Goal: Task Accomplishment & Management: Manage account settings

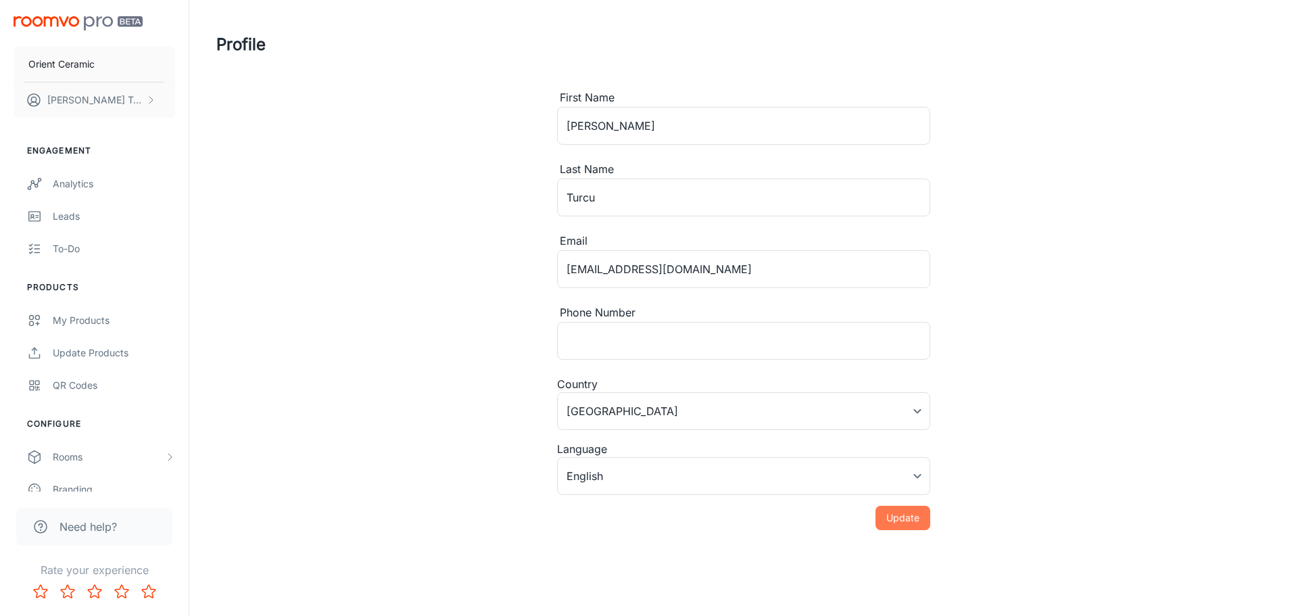
click at [898, 518] on button "Update" at bounding box center [903, 518] width 55 height 24
click at [67, 326] on div "My Products" at bounding box center [114, 320] width 122 height 15
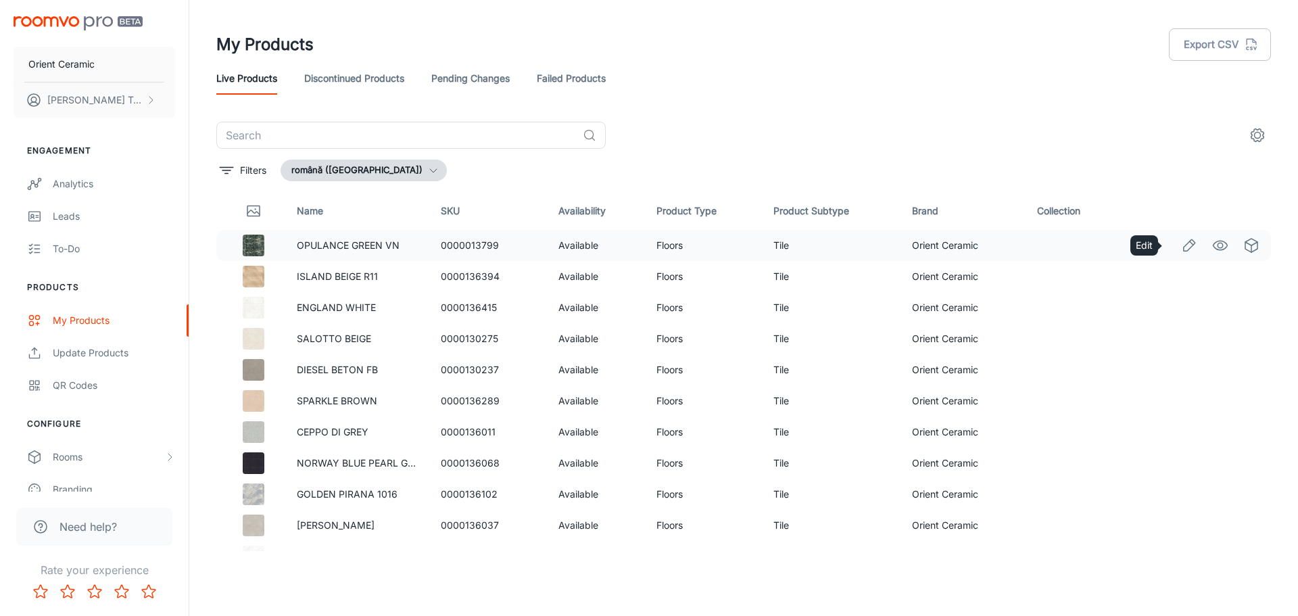
click at [1190, 245] on line "Edit" at bounding box center [1191, 242] width 3 height 3
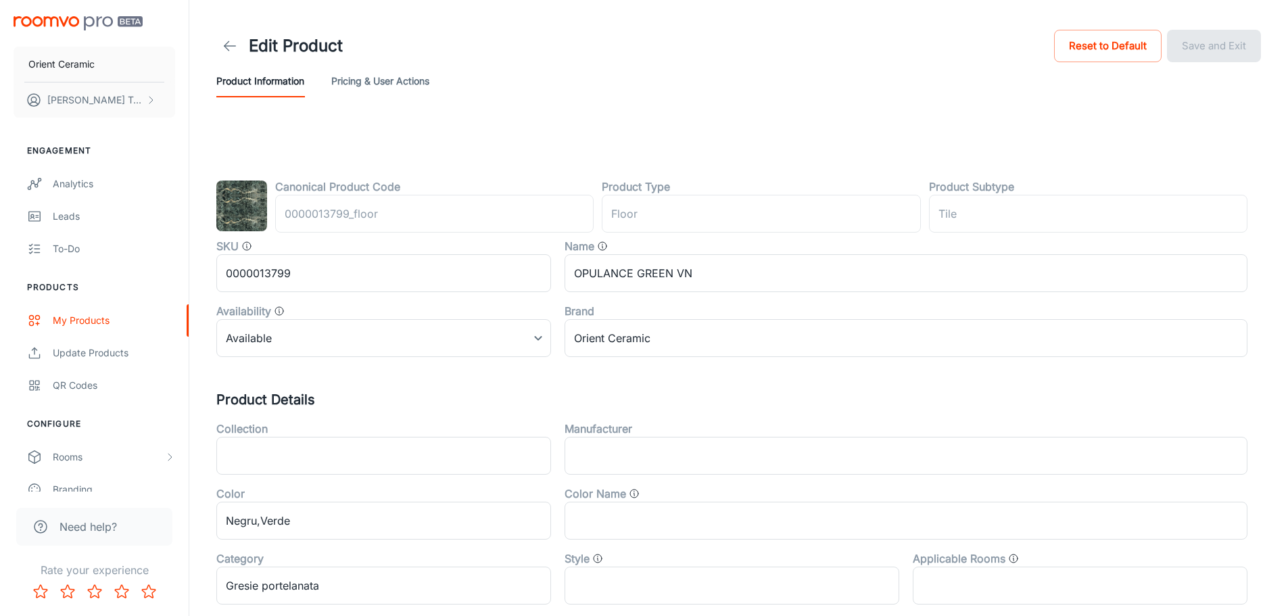
type input "podea"
type input "Gresie"
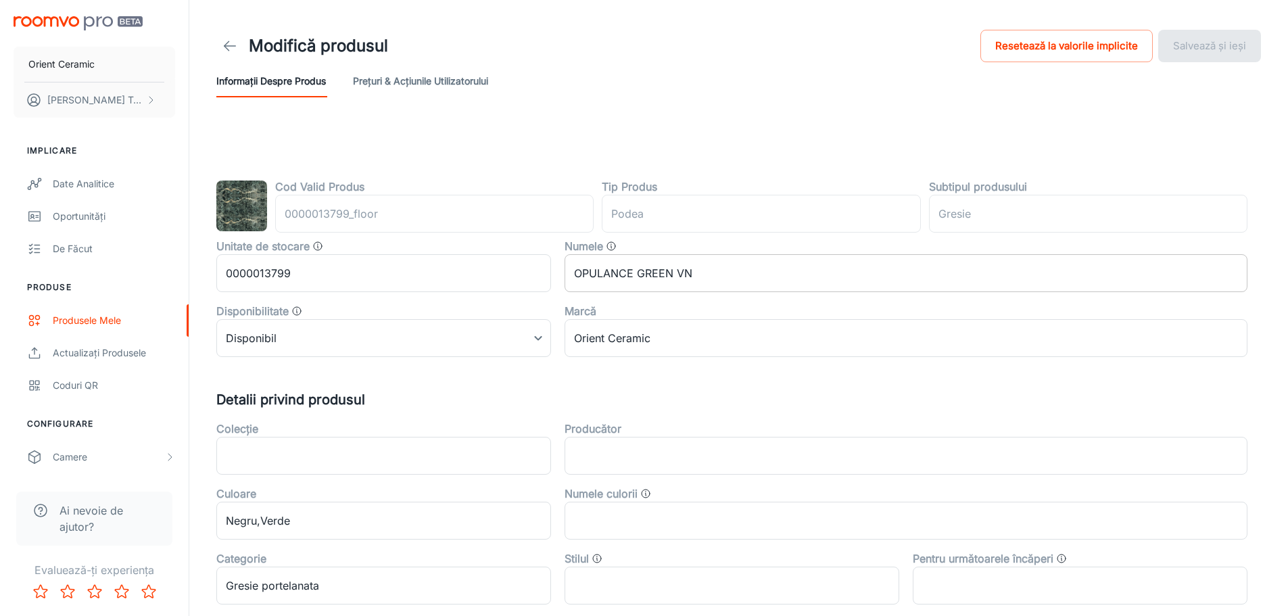
click at [715, 279] on input "OPULANCE GREEN VN" at bounding box center [906, 273] width 683 height 38
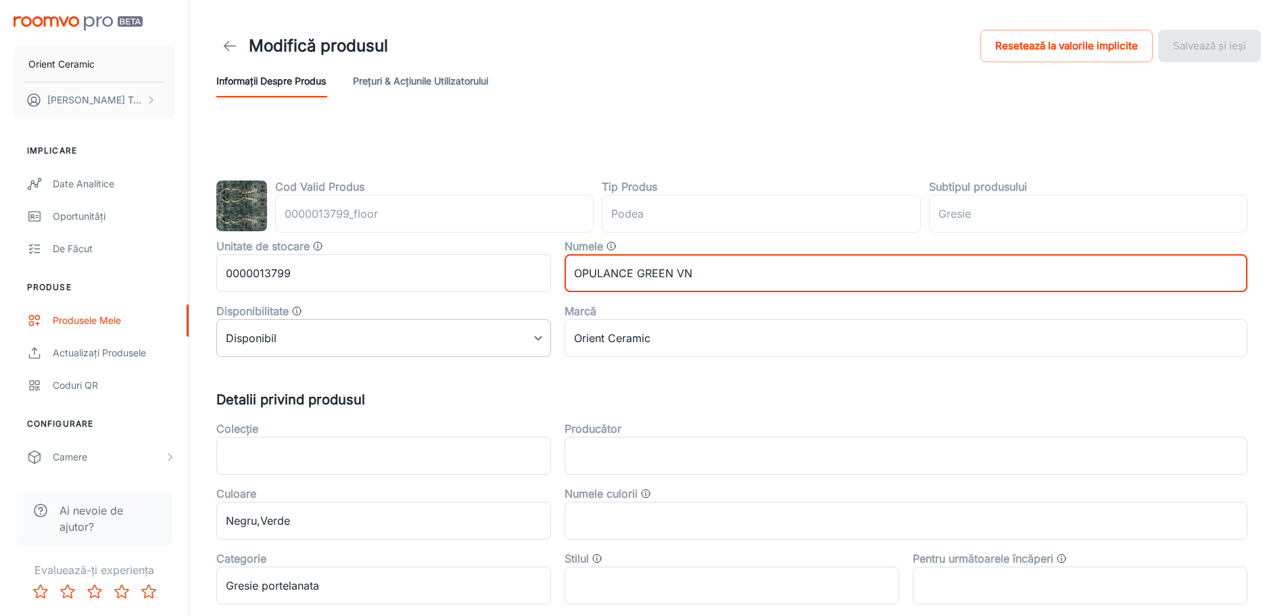
click at [285, 348] on body "Orient Ceramic [PERSON_NAME] Implicare Date analitice Oportunități De făcut Pro…" at bounding box center [644, 308] width 1288 height 616
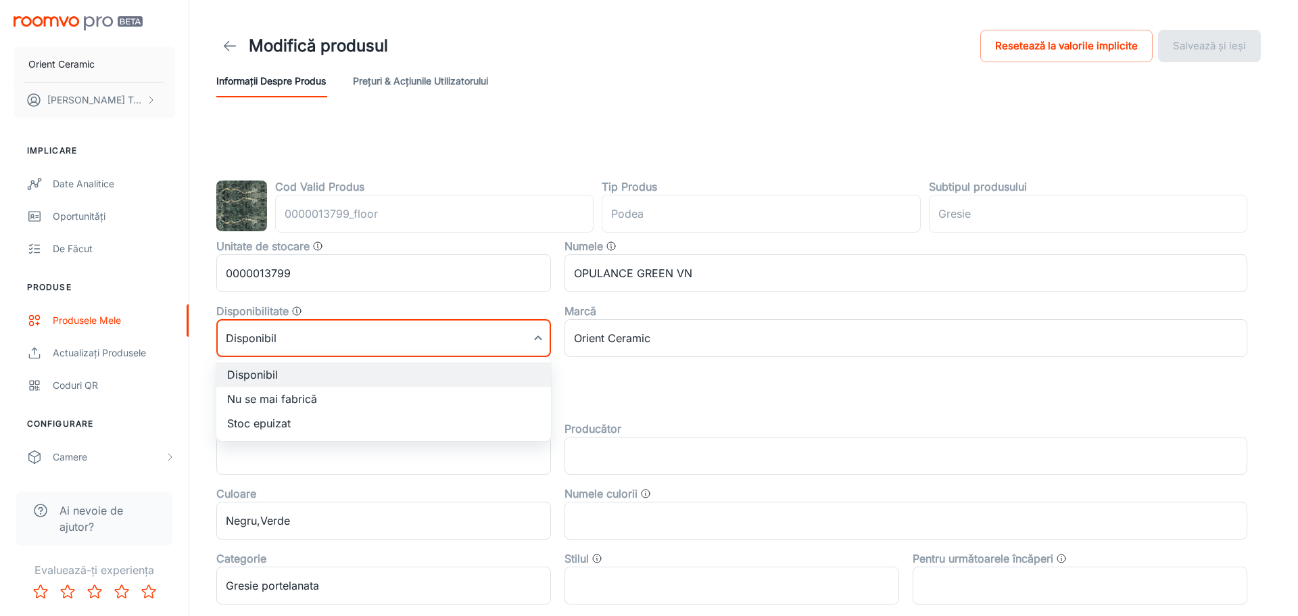
click at [285, 348] on div at bounding box center [649, 308] width 1298 height 616
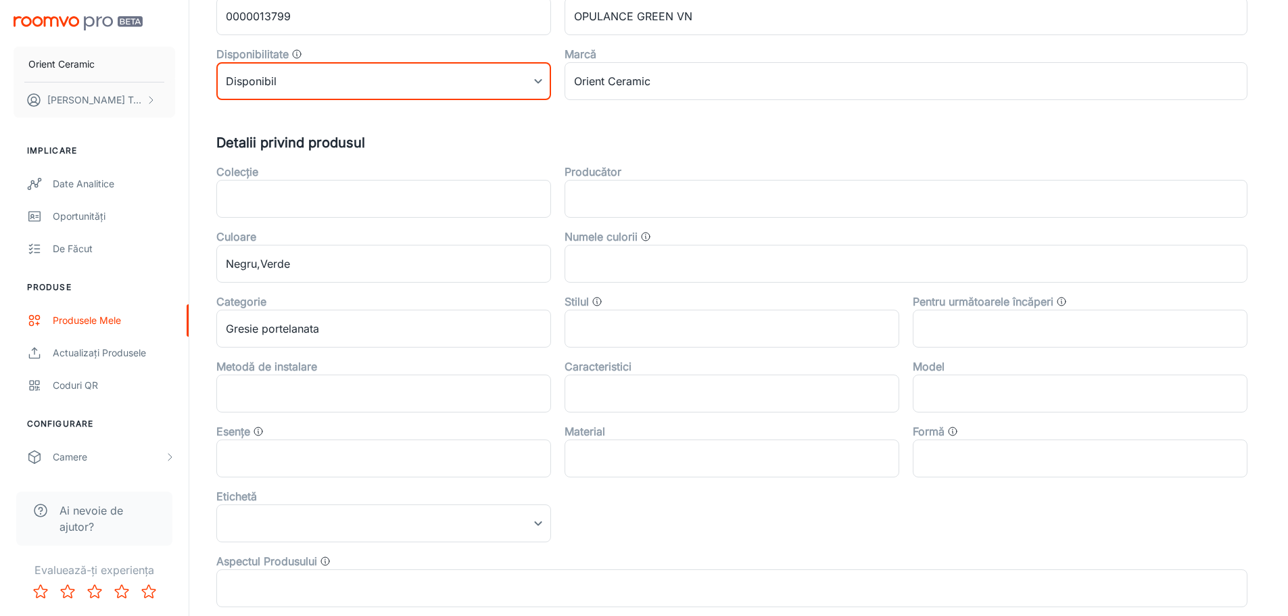
scroll to position [270, 0]
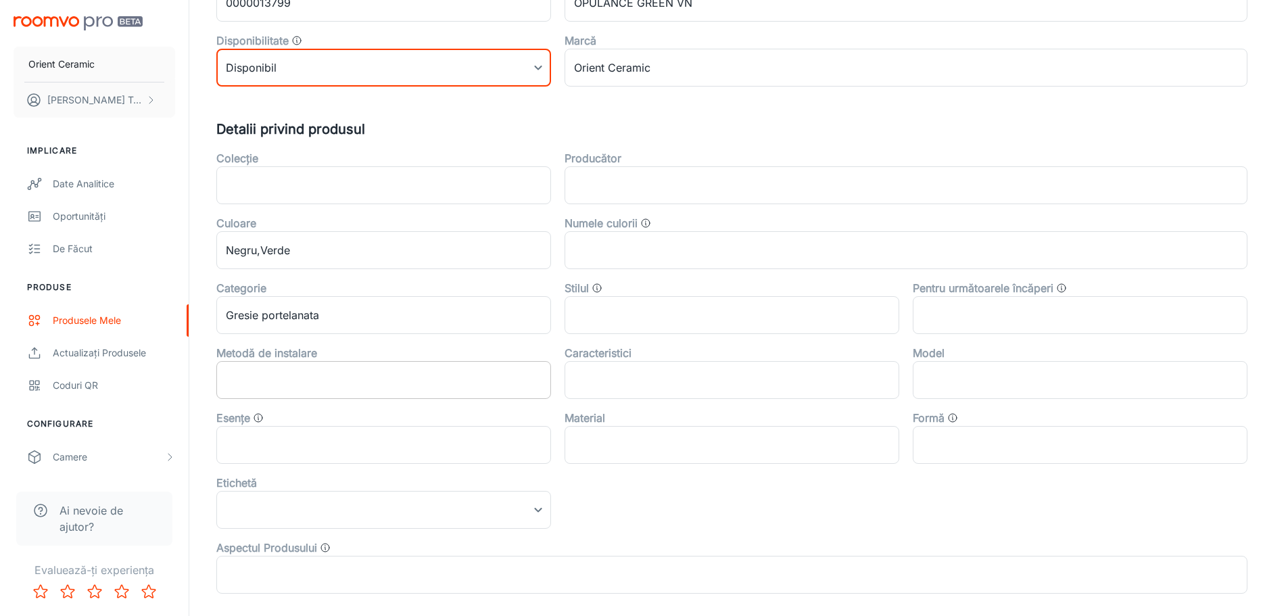
click at [394, 380] on input "text" at bounding box center [383, 380] width 335 height 38
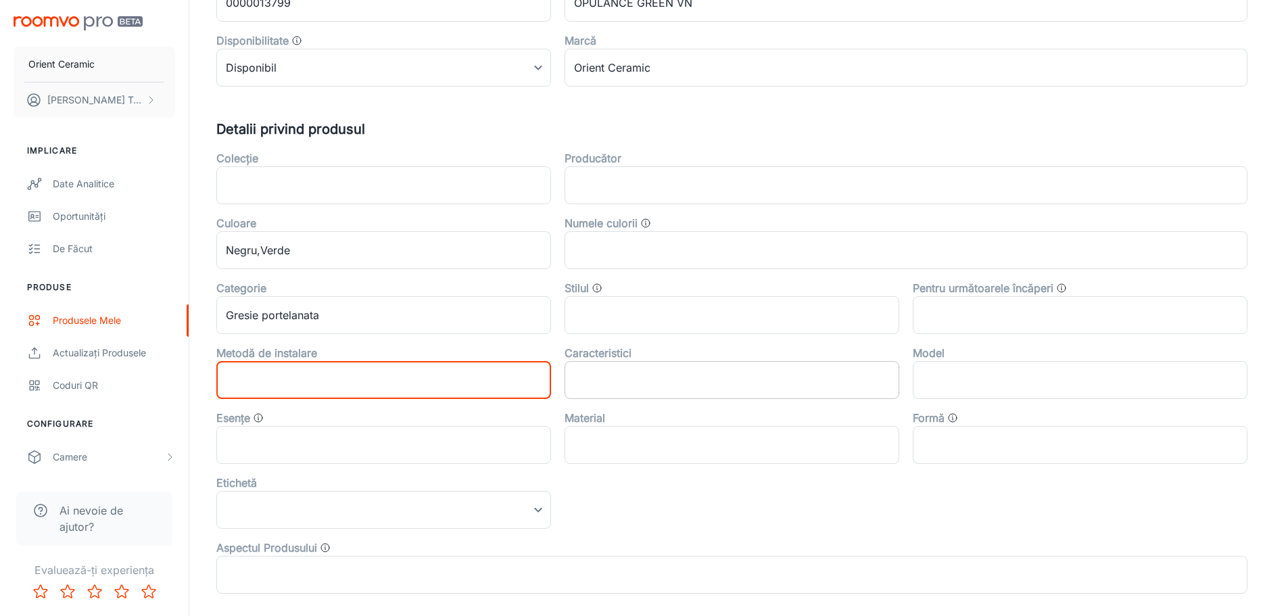
click at [603, 383] on input "text" at bounding box center [732, 380] width 335 height 38
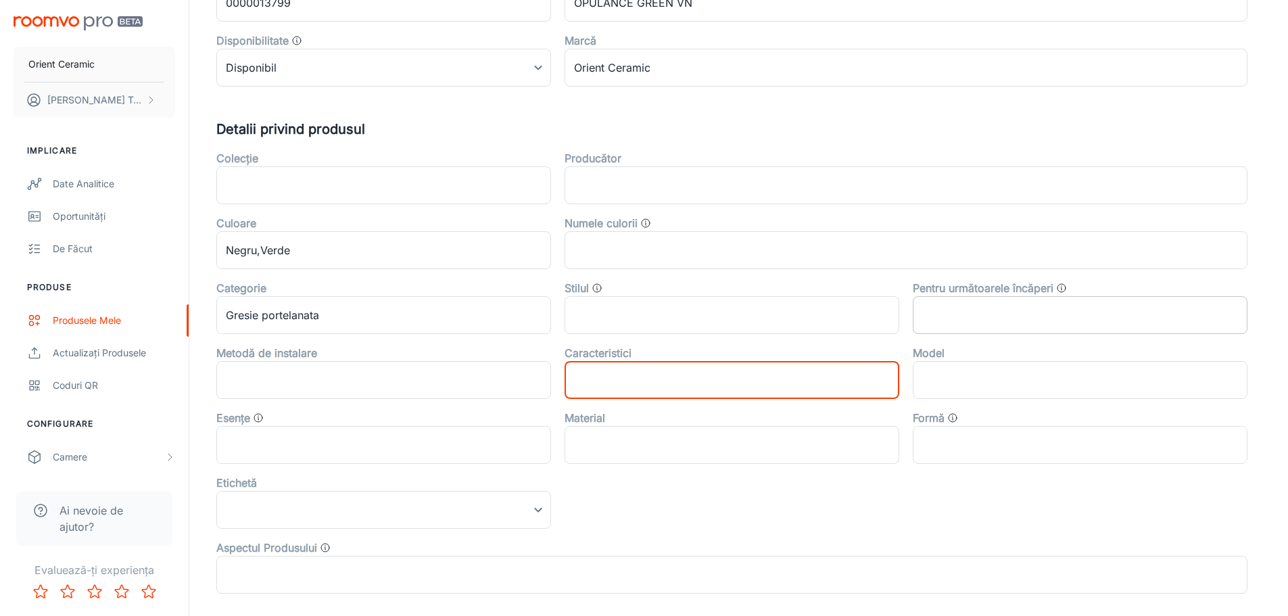
click at [953, 323] on input "text" at bounding box center [1080, 315] width 335 height 38
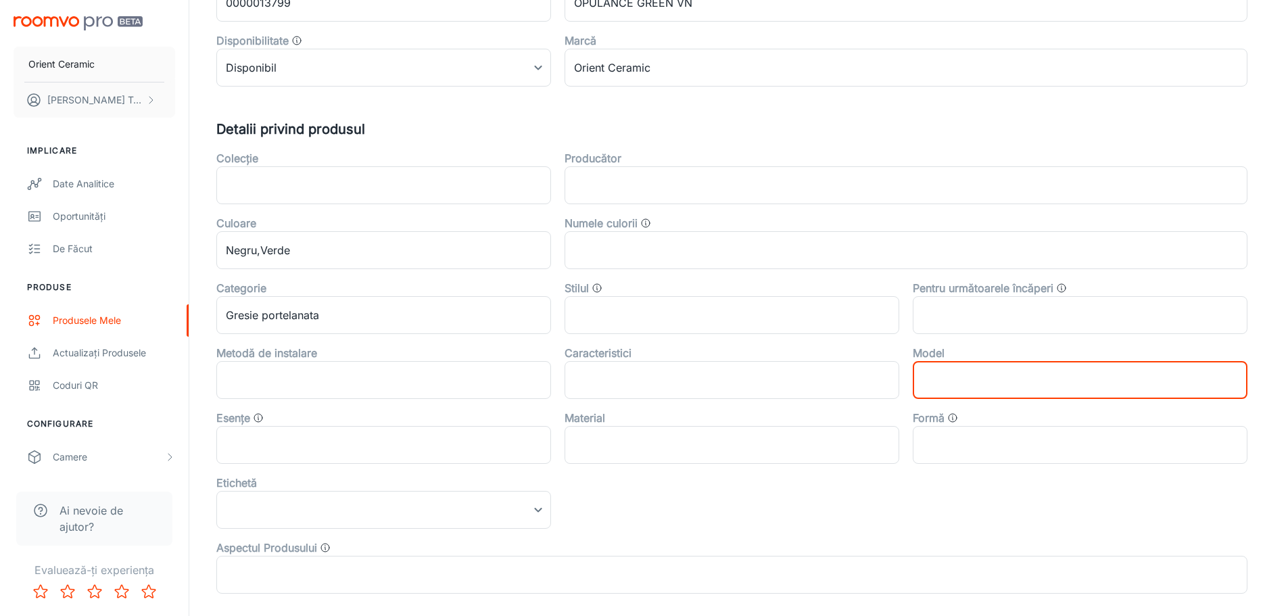
click at [960, 369] on input "text" at bounding box center [1080, 380] width 335 height 38
click at [970, 323] on input "text" at bounding box center [1080, 315] width 335 height 38
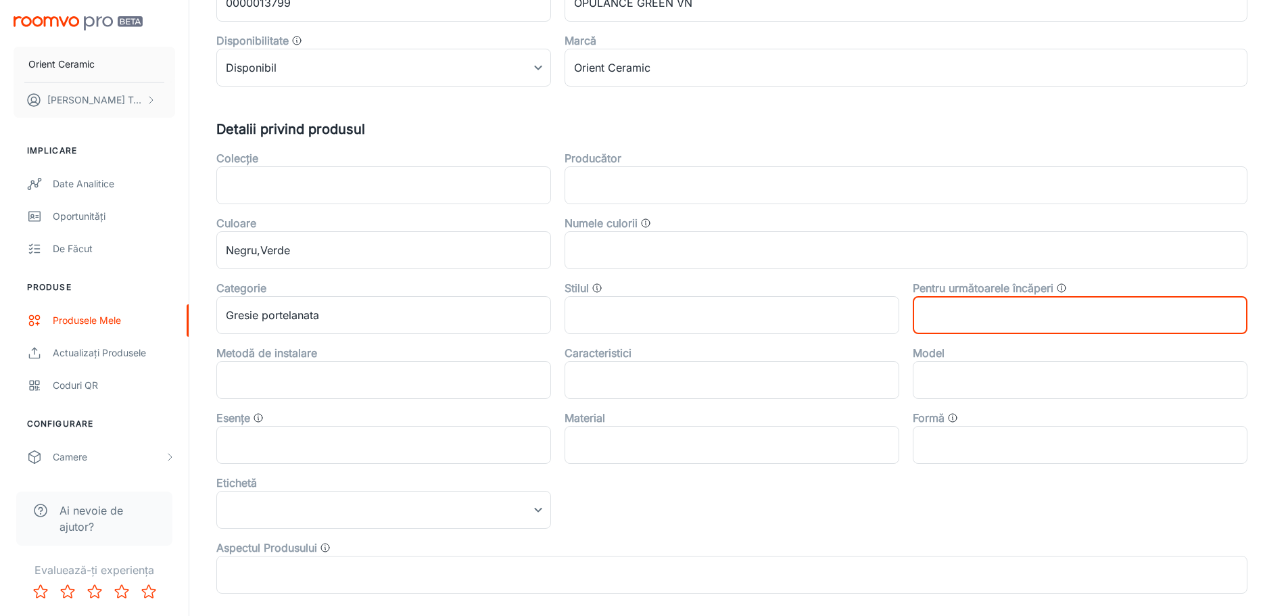
click at [1062, 285] on icon "Tipul de încăperi în care produsul poate fi folosit" at bounding box center [1061, 288] width 11 height 11
click at [923, 314] on input "text" at bounding box center [1080, 315] width 335 height 38
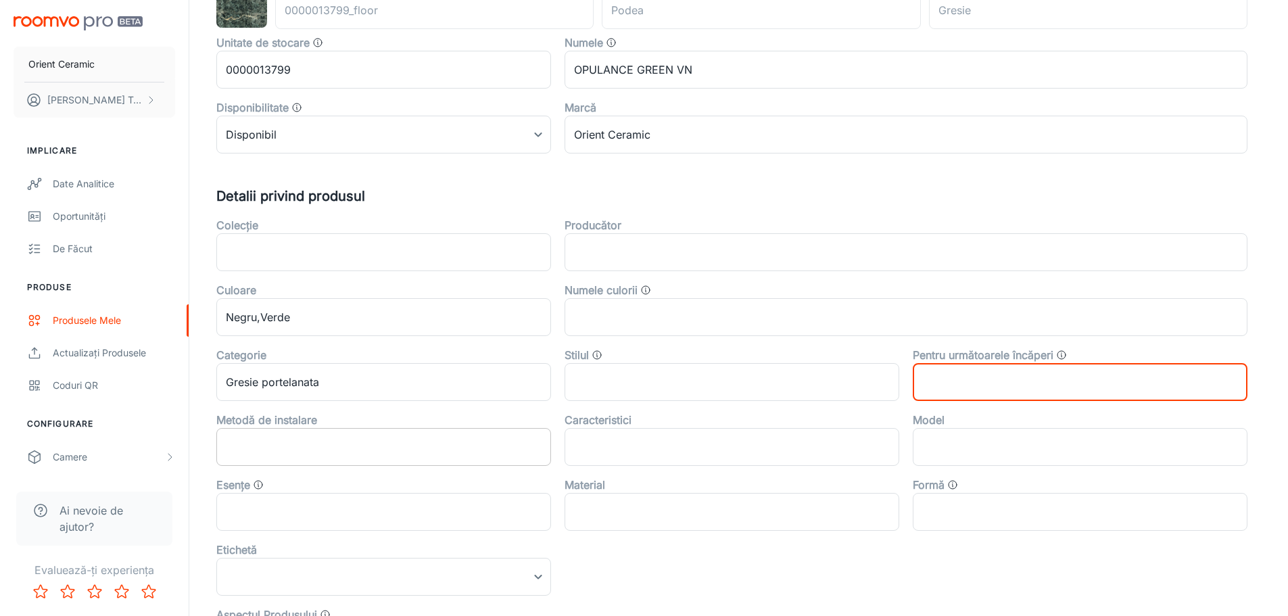
scroll to position [203, 0]
click at [968, 389] on input "text" at bounding box center [1080, 383] width 335 height 38
click at [687, 258] on input "text" at bounding box center [906, 253] width 683 height 38
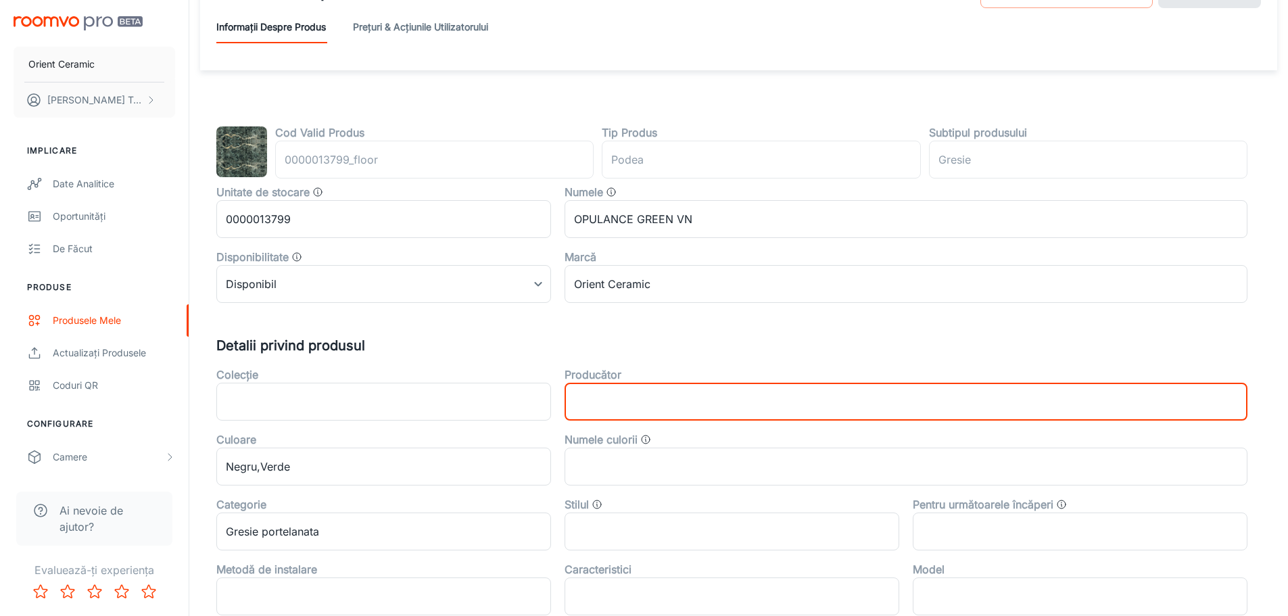
scroll to position [0, 0]
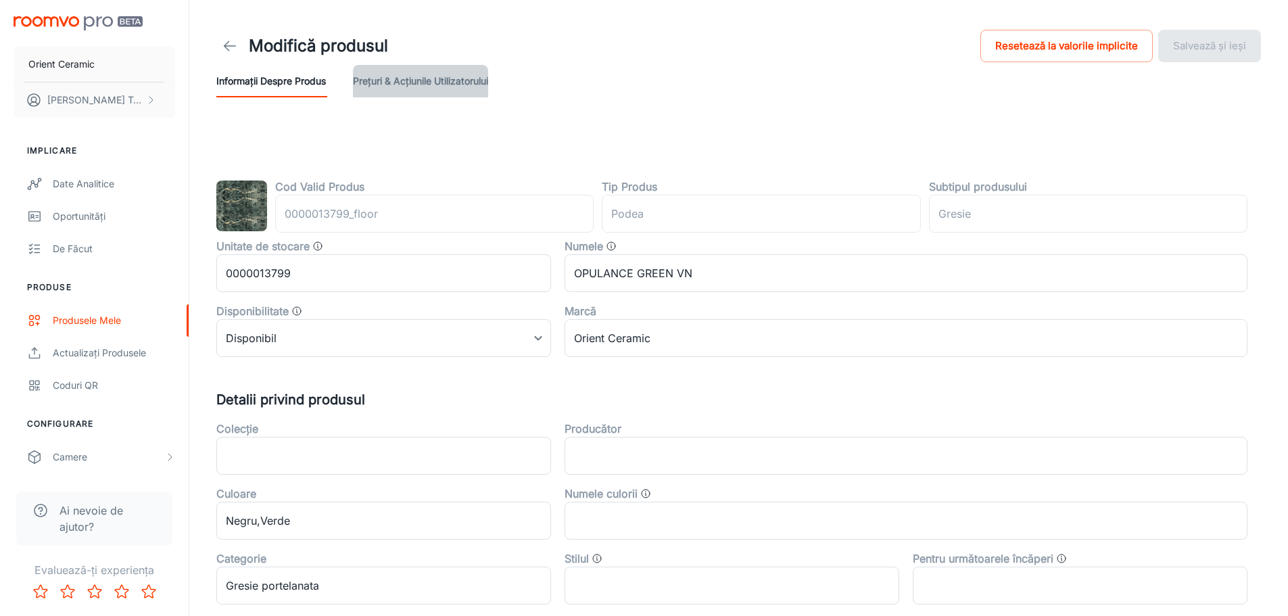
click at [434, 86] on button "Prețuri & Acțiunile utilizatorului" at bounding box center [420, 81] width 135 height 32
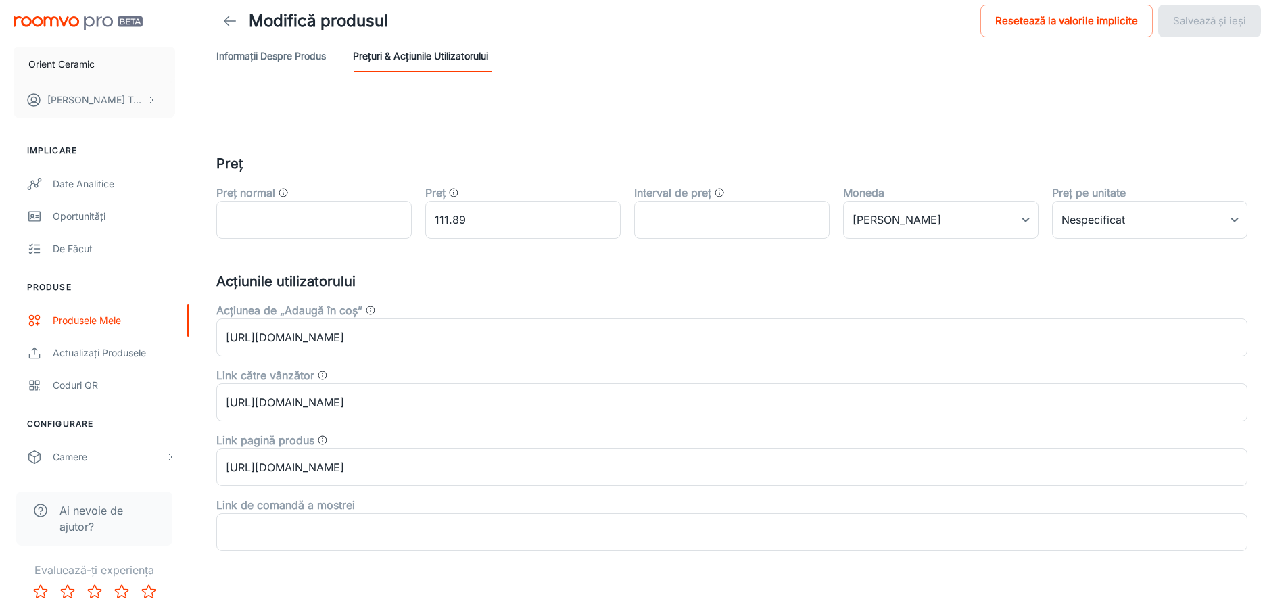
scroll to position [47, 0]
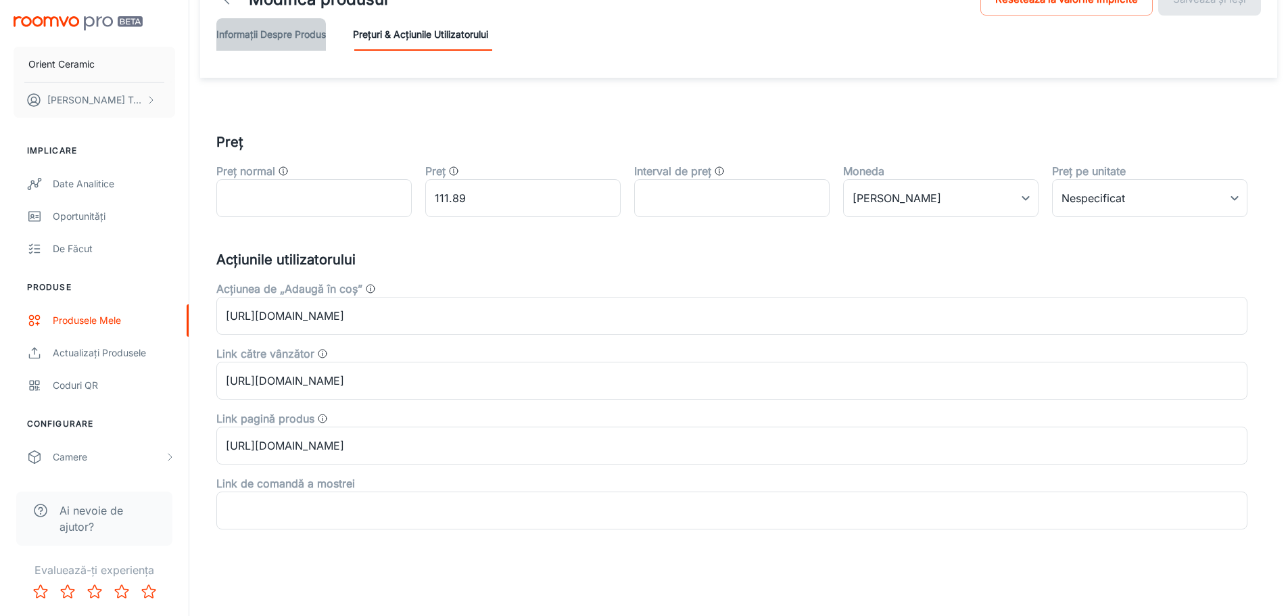
click at [293, 34] on button "Informații despre produs" at bounding box center [271, 34] width 110 height 32
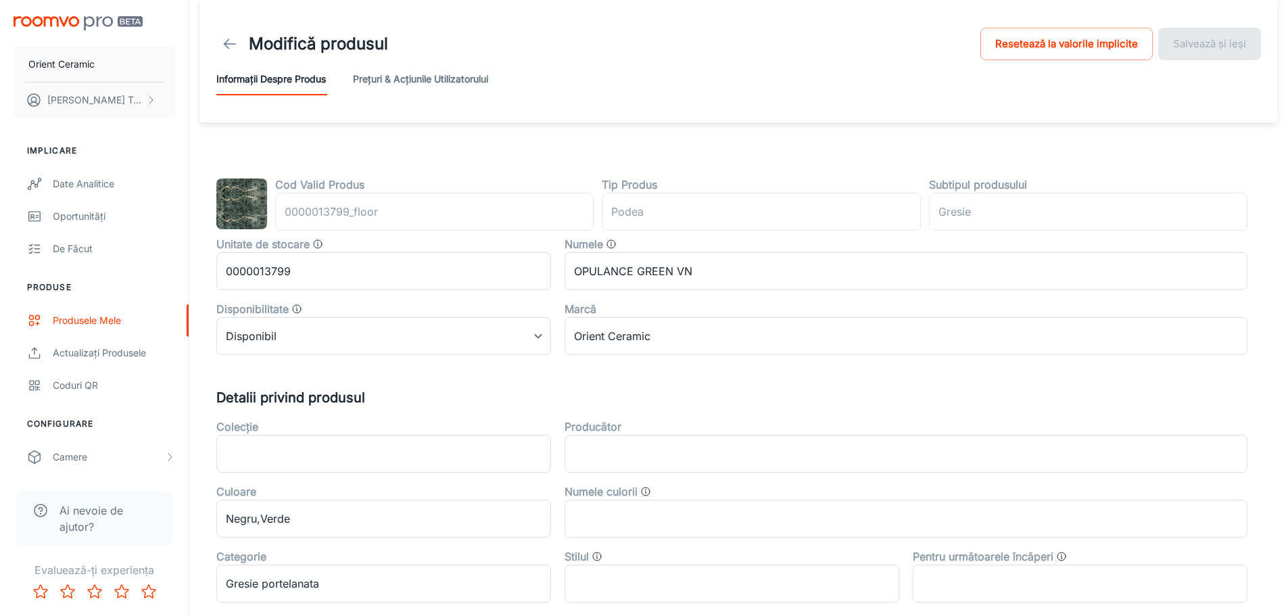
scroll to position [0, 0]
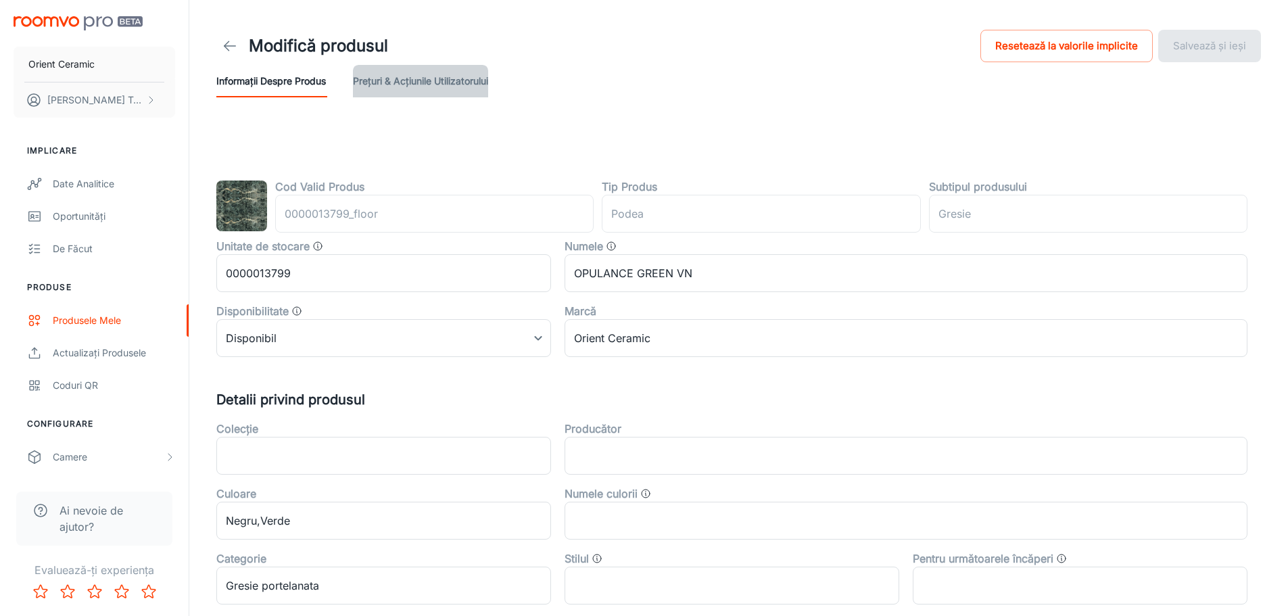
click at [400, 80] on button "Prețuri & Acțiunile utilizatorului" at bounding box center [420, 81] width 135 height 32
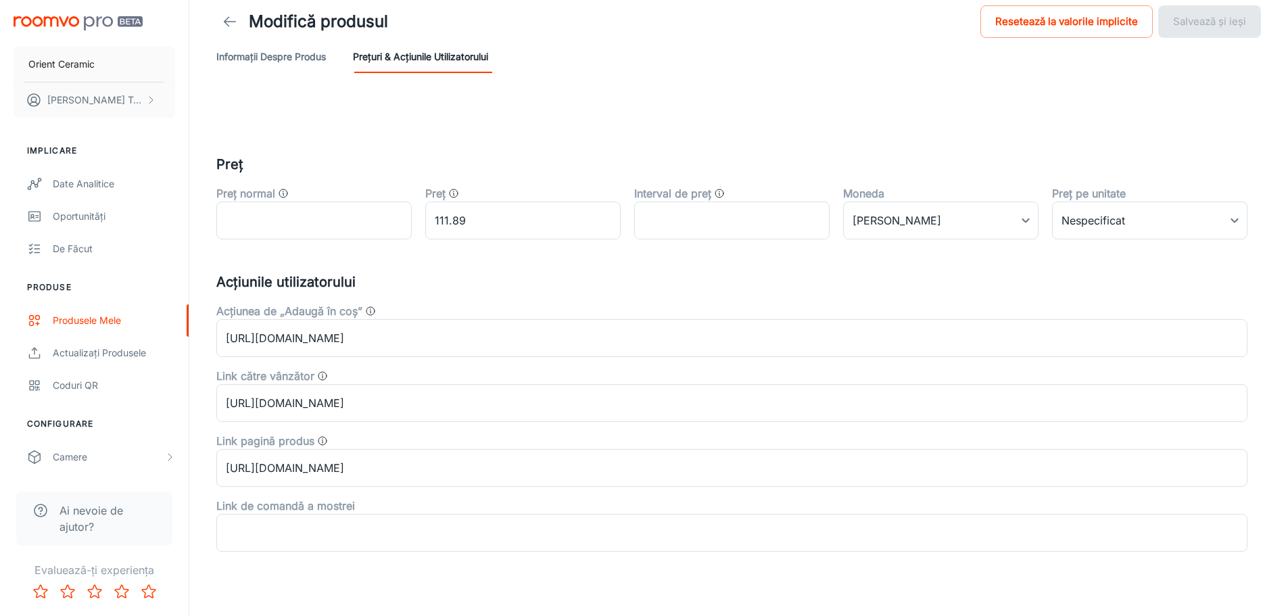
scroll to position [47, 0]
